Goal: Communication & Community: Answer question/provide support

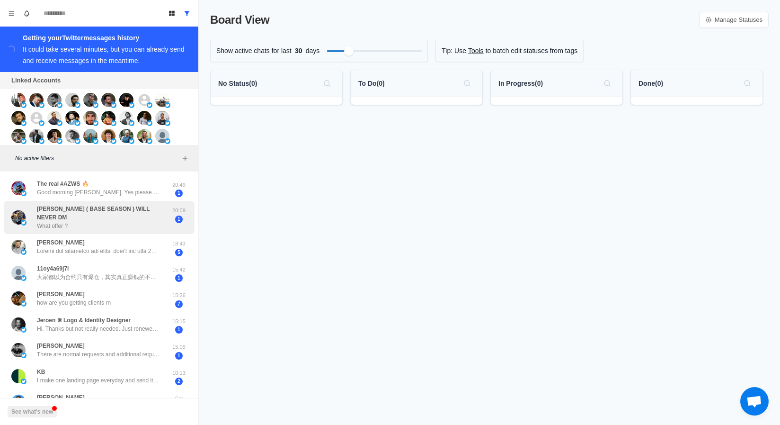
click at [128, 211] on p "[PERSON_NAME] ( BASE SEASON ) WILL NEVER DM" at bounding box center [102, 212] width 130 height 17
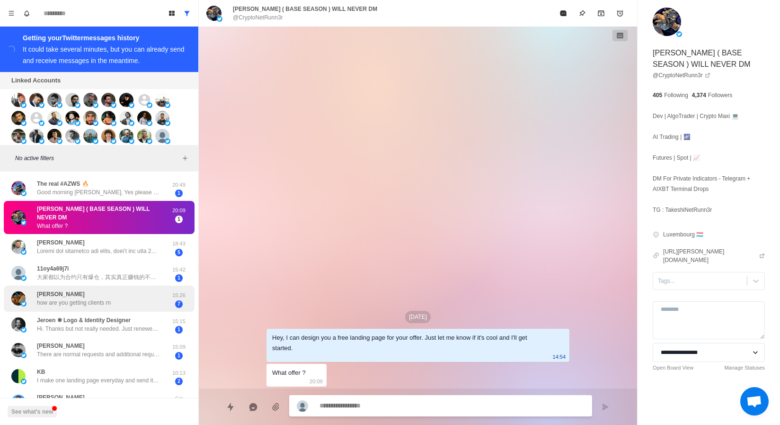
click at [125, 289] on div "[PERSON_NAME] how are you getting clients rn" at bounding box center [89, 298] width 156 height 18
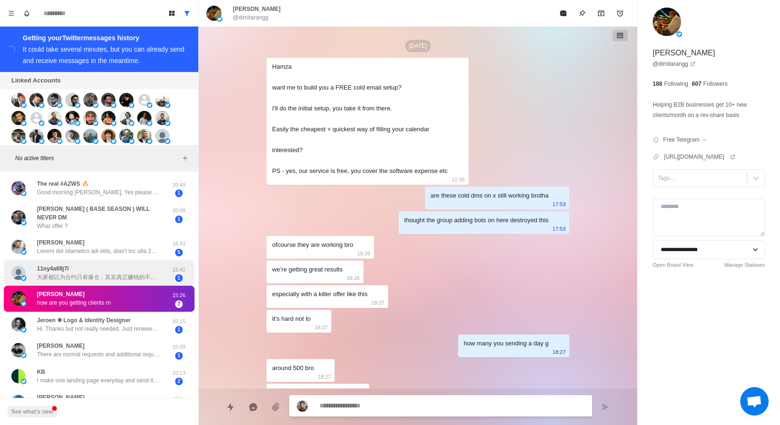
scroll to position [265, 0]
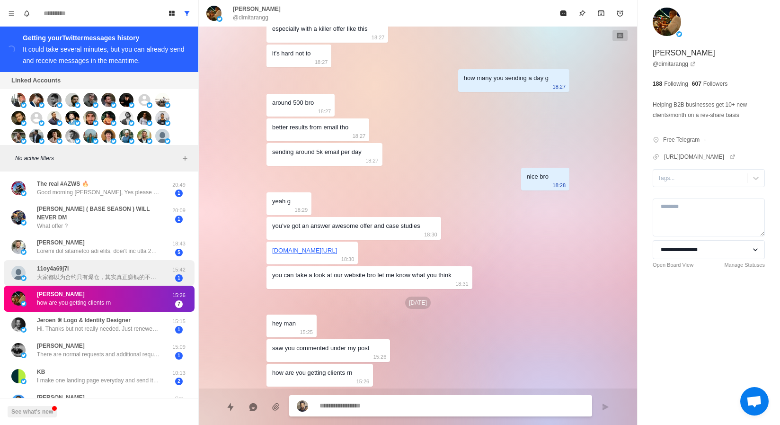
click at [121, 260] on div "11oy4a69j7i 大家都以为合约只有爆仓，其实真正赚钱的不是赌涨跌，而是做市商。 加我，一起搞！[PERSON_NAME]：不扫码、不下软件、不碰黑U。…" at bounding box center [99, 273] width 191 height 26
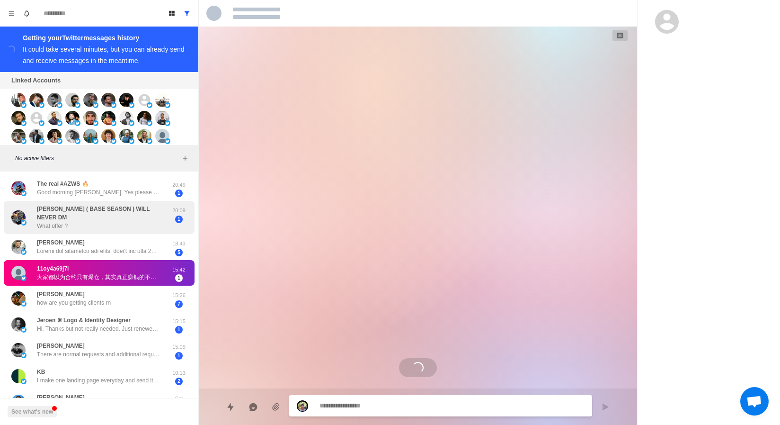
scroll to position [0, 0]
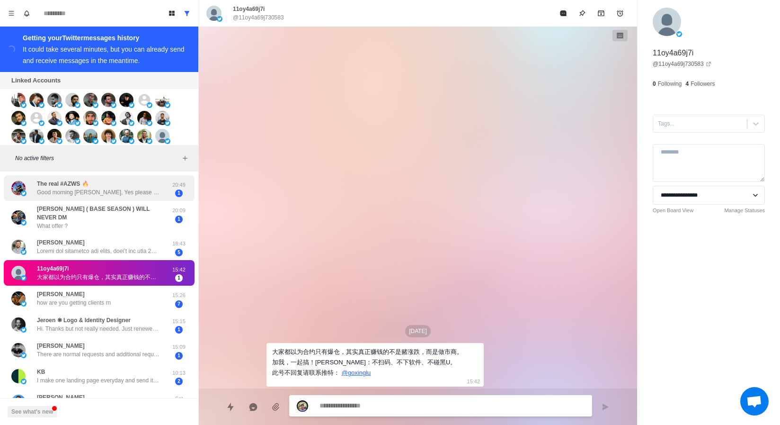
click at [121, 191] on p "Good morning [PERSON_NAME], Yes please drop a few examples and your main websit…" at bounding box center [98, 192] width 123 height 9
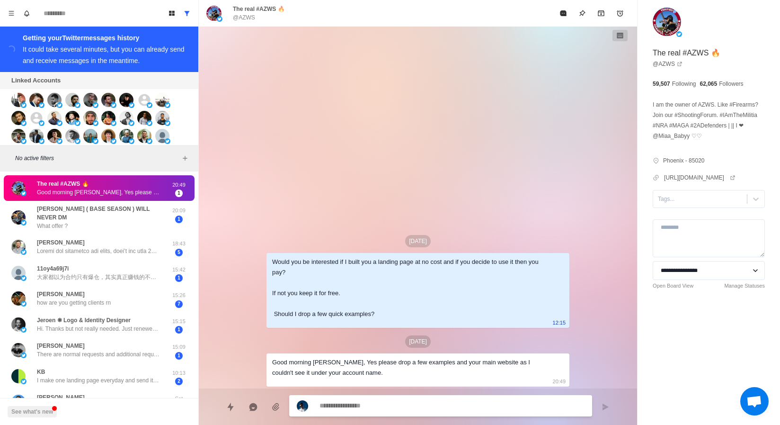
click at [512, 360] on div "Good morning [PERSON_NAME], Yes please drop a few examples and your main websit…" at bounding box center [410, 367] width 276 height 21
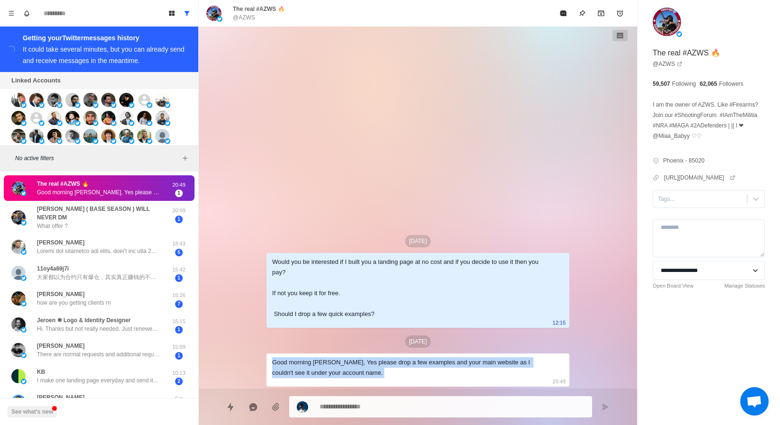
click at [498, 376] on div "Good morning [PERSON_NAME], Yes please drop a few examples and your main websit…" at bounding box center [410, 367] width 276 height 21
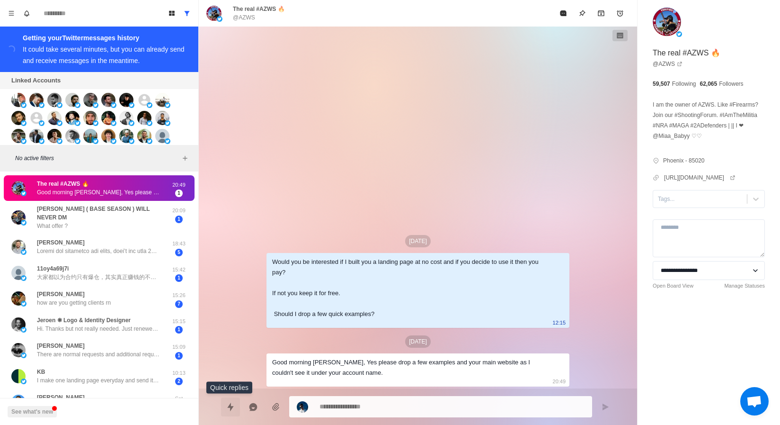
click at [227, 410] on icon "Quick replies" at bounding box center [230, 406] width 9 height 9
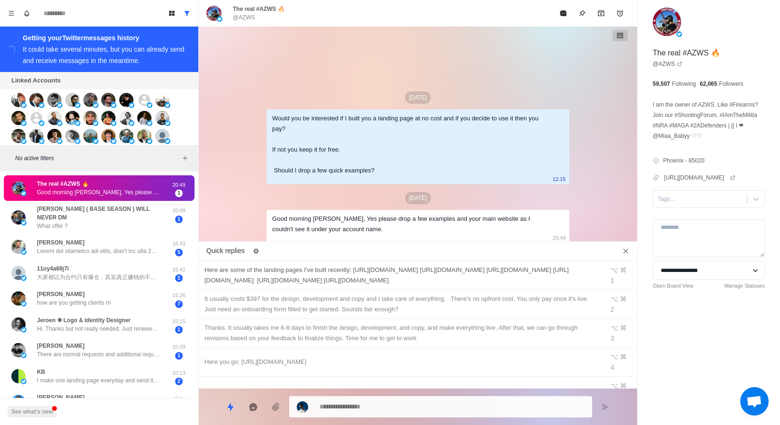
type textarea "*"
click at [278, 276] on div "Here are some of the landing pages I've built recently: [URL][DOMAIN_NAME] [URL…" at bounding box center [401, 275] width 394 height 21
type textarea "**********"
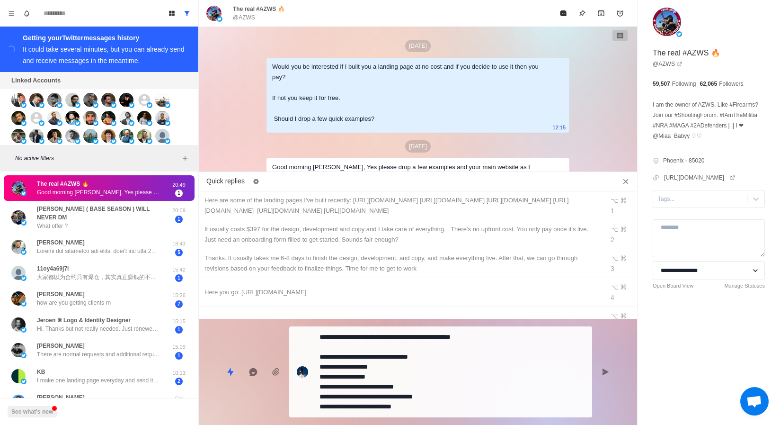
click at [372, 404] on textarea "**********" at bounding box center [451, 371] width 265 height 83
type textarea "*"
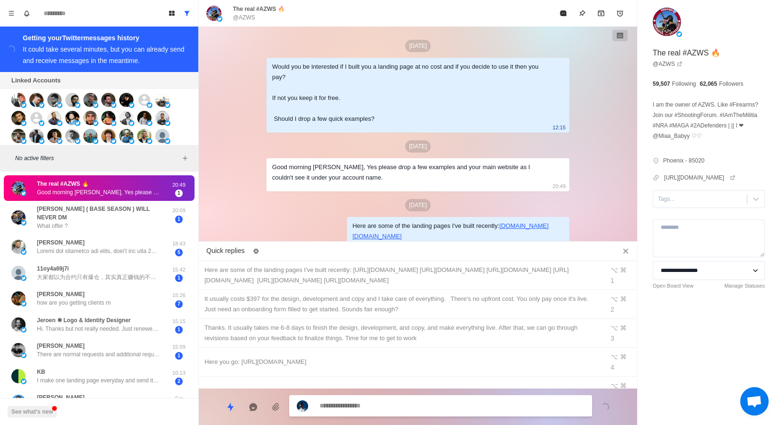
scroll to position [70, 0]
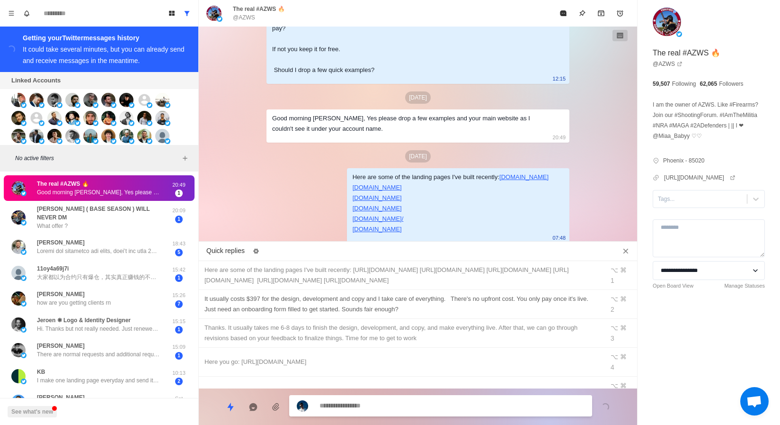
type textarea "*"
click at [300, 296] on div "It usually costs $397 for the design, development and copy and I take care of e…" at bounding box center [401, 303] width 394 height 21
type textarea "**********"
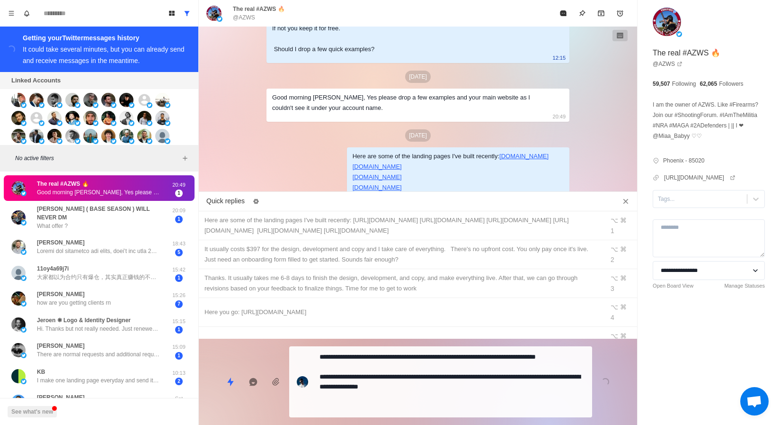
click at [345, 363] on textarea "**********" at bounding box center [451, 381] width 265 height 63
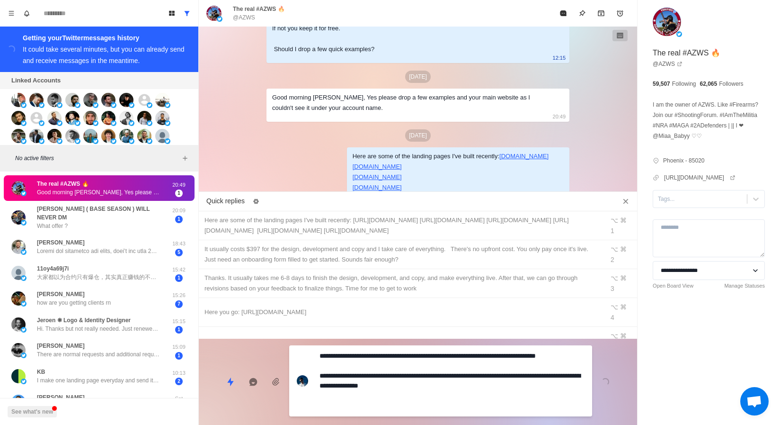
type textarea "*"
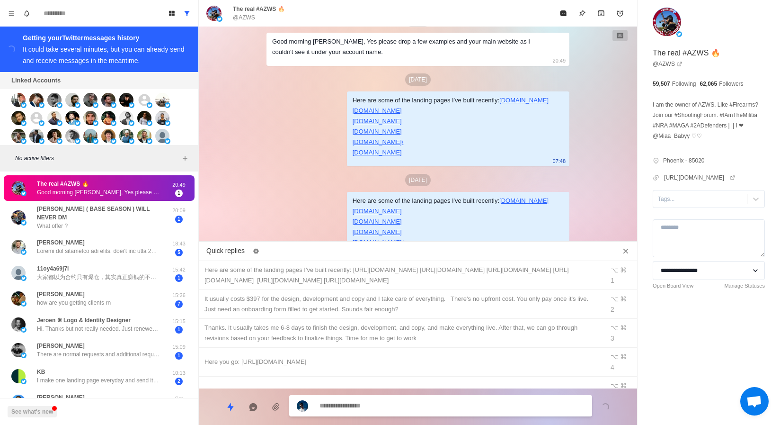
scroll to position [191, 0]
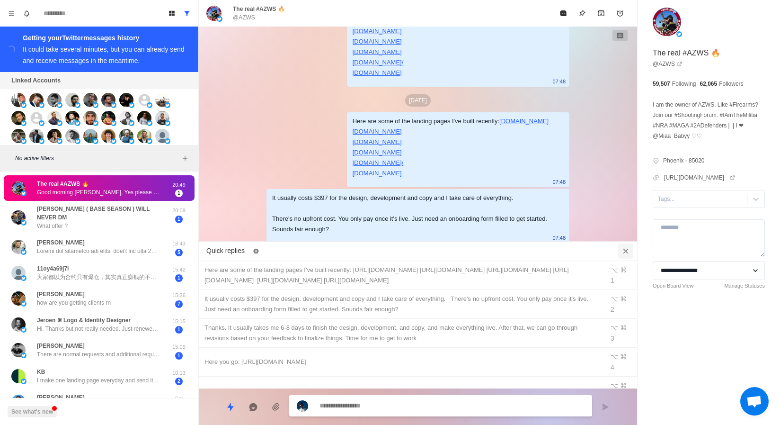
click at [622, 255] on icon "Close quick replies" at bounding box center [625, 250] width 9 height 9
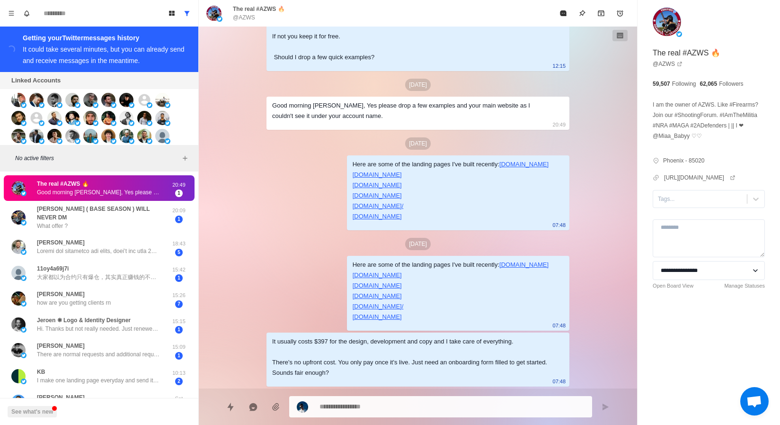
scroll to position [103, 0]
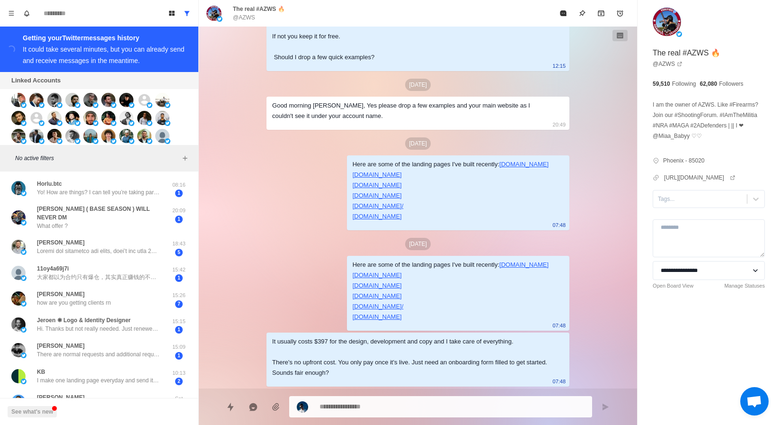
type textarea "*"
